Goal: Find specific page/section: Find specific page/section

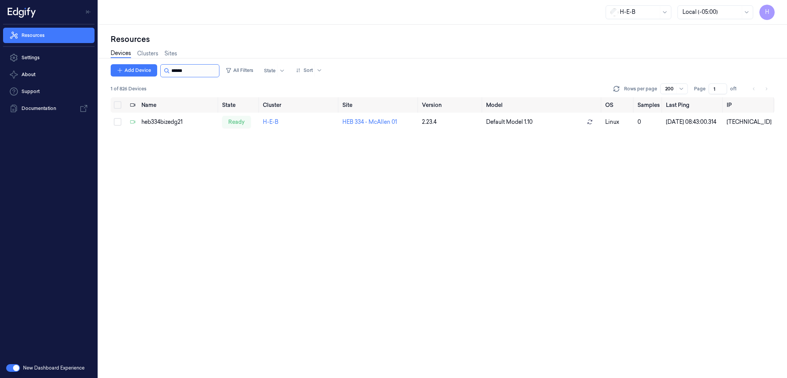
click at [198, 68] on input "string" at bounding box center [194, 71] width 46 height 12
drag, startPoint x: 181, startPoint y: 70, endPoint x: 266, endPoint y: 72, distance: 85.4
click at [249, 70] on div "Add Device All Filters State Sort" at bounding box center [218, 70] width 215 height 13
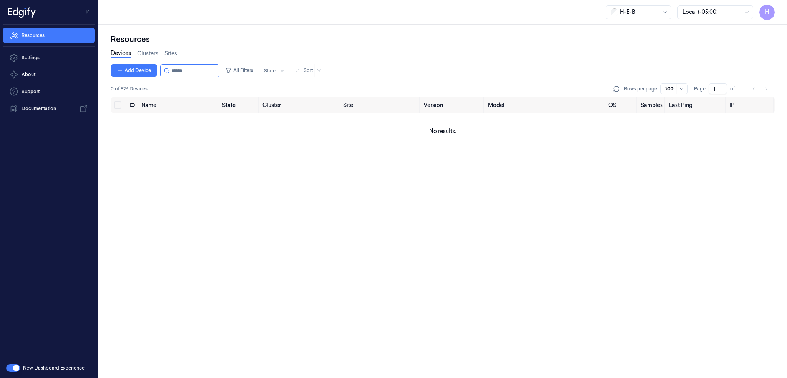
drag, startPoint x: 179, startPoint y: 72, endPoint x: 303, endPoint y: 81, distance: 124.1
click at [293, 81] on div "Add Device All Filters State Sort 0 of 826 Devices Rows per page 200 Page 1 of" at bounding box center [443, 80] width 664 height 33
drag, startPoint x: 179, startPoint y: 73, endPoint x: 221, endPoint y: 76, distance: 42.4
click at [214, 75] on input "string" at bounding box center [194, 71] width 46 height 12
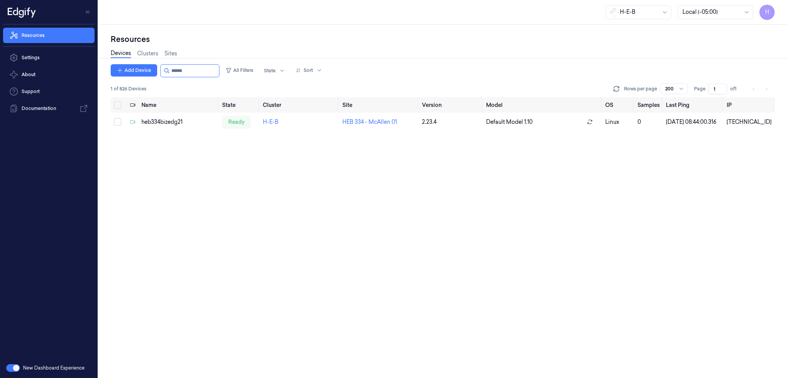
type input "******"
click at [269, 220] on div "Name State Cluster Site Version Model OS Samples Last Ping IP heb334bizedg21 re…" at bounding box center [443, 237] width 664 height 281
drag, startPoint x: 183, startPoint y: 73, endPoint x: 218, endPoint y: 75, distance: 34.6
click at [210, 75] on input "string" at bounding box center [194, 71] width 46 height 12
drag, startPoint x: 185, startPoint y: 69, endPoint x: 198, endPoint y: 71, distance: 13.6
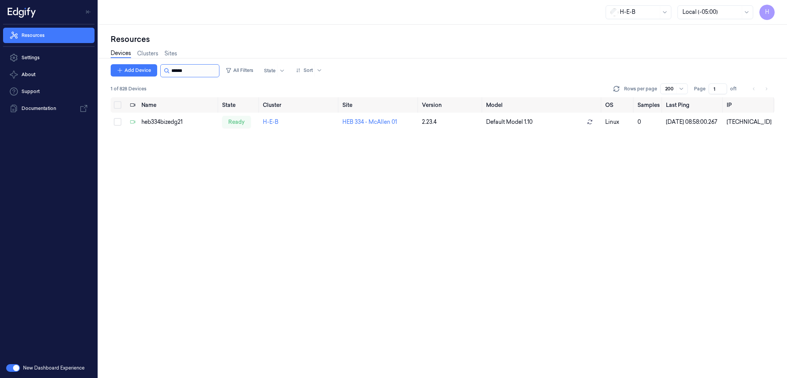
click at [198, 71] on input "string" at bounding box center [194, 71] width 46 height 12
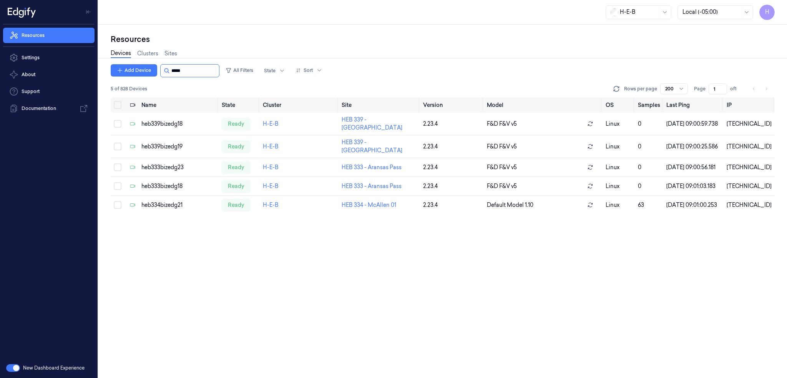
type input "******"
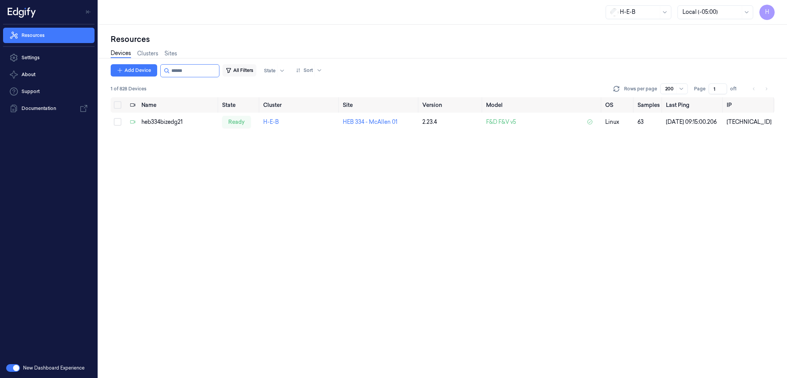
drag, startPoint x: 184, startPoint y: 70, endPoint x: 242, endPoint y: 76, distance: 58.3
click at [220, 73] on div at bounding box center [189, 70] width 59 height 13
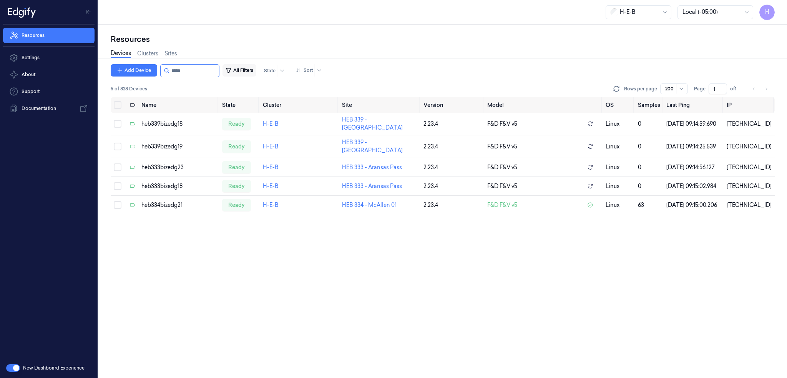
type input "******"
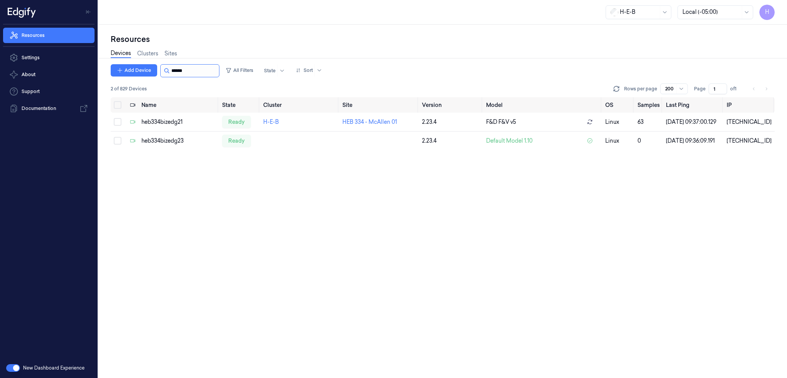
click at [192, 75] on input "string" at bounding box center [194, 71] width 46 height 12
